Goal: Check status: Check status

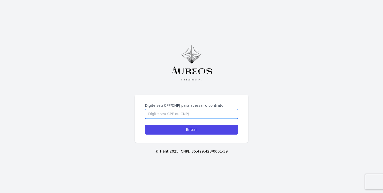
click at [189, 111] on input "Digite seu CPF/CNPJ para acessar o contrato" at bounding box center [191, 114] width 93 height 10
type input "71780241194"
click at [145, 125] on input "Entrar" at bounding box center [191, 130] width 93 height 10
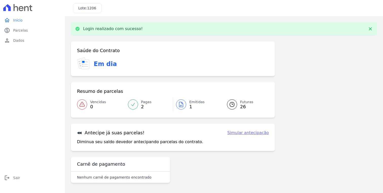
click at [183, 105] on icon at bounding box center [181, 105] width 6 height 6
